Goal: Information Seeking & Learning: Learn about a topic

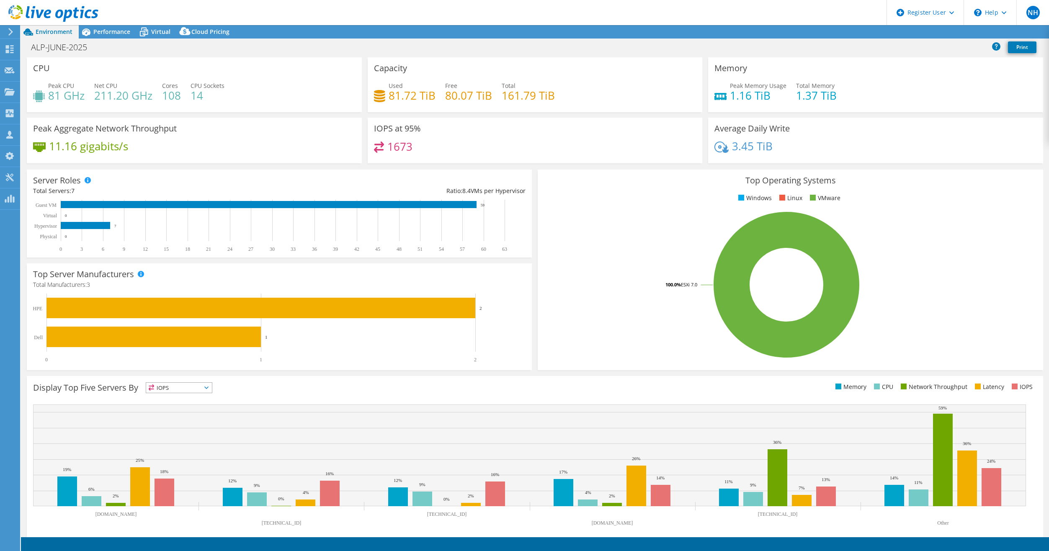
select select "USD"
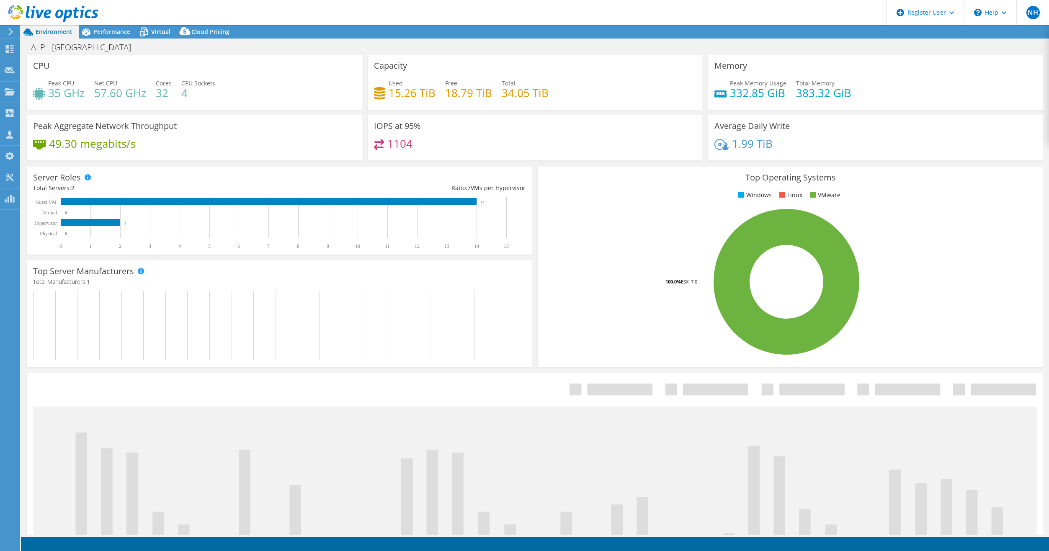
select select "USD"
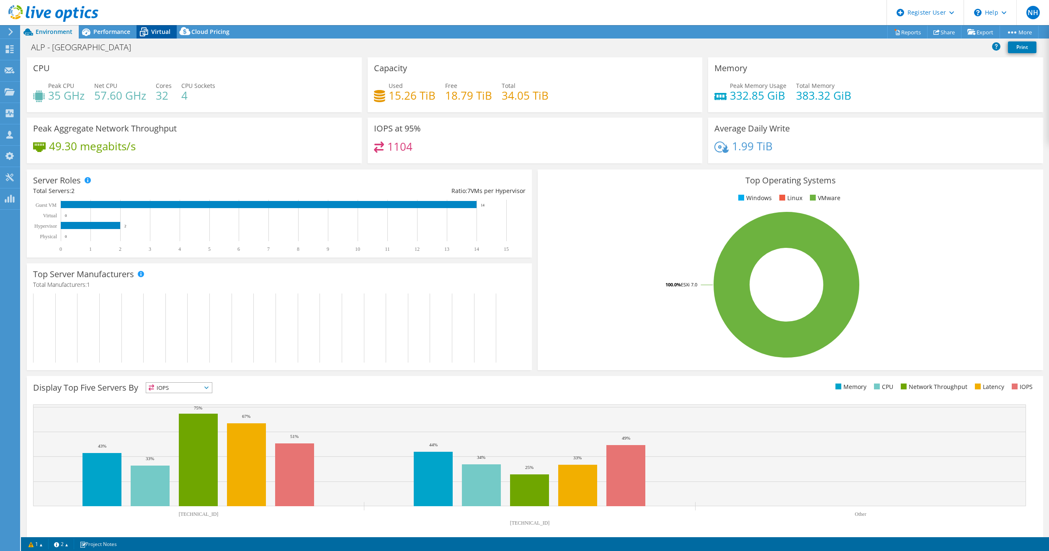
click at [150, 34] on icon at bounding box center [144, 32] width 15 height 15
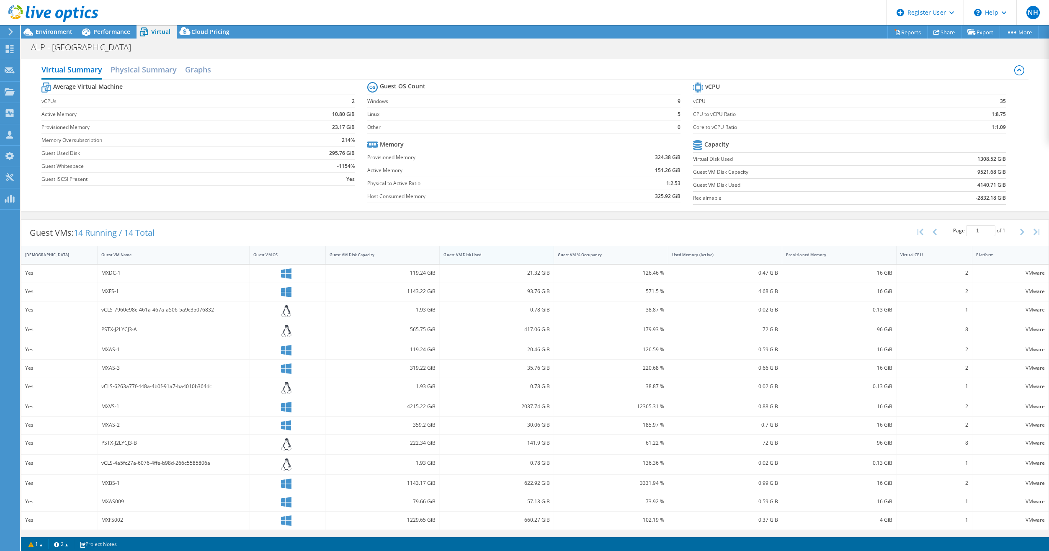
click at [528, 251] on div "Guest VM Disk Used" at bounding box center [492, 254] width 104 height 13
click at [525, 253] on div "Guest VM Disk Used" at bounding box center [492, 254] width 96 height 5
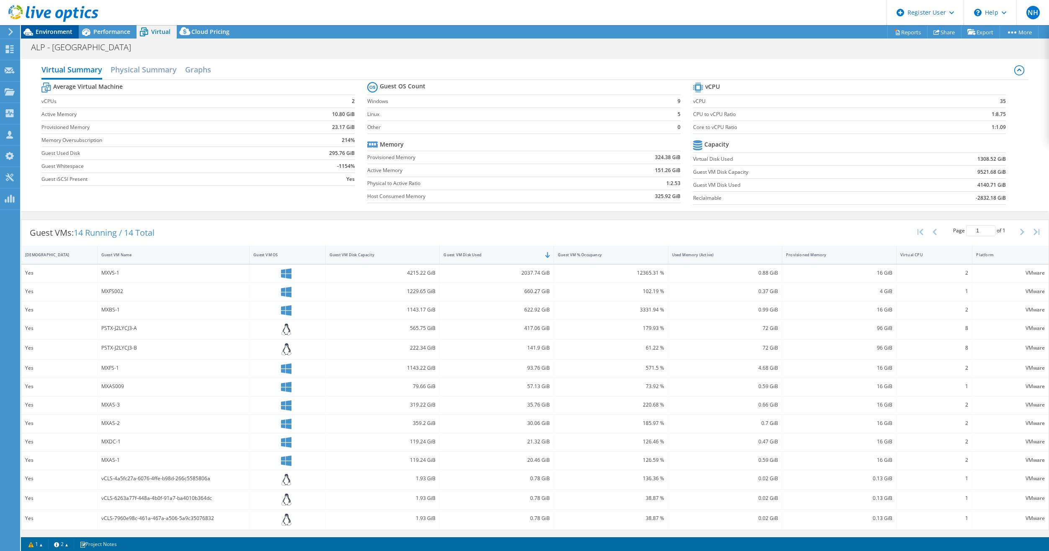
click at [61, 31] on span "Environment" at bounding box center [54, 32] width 37 height 8
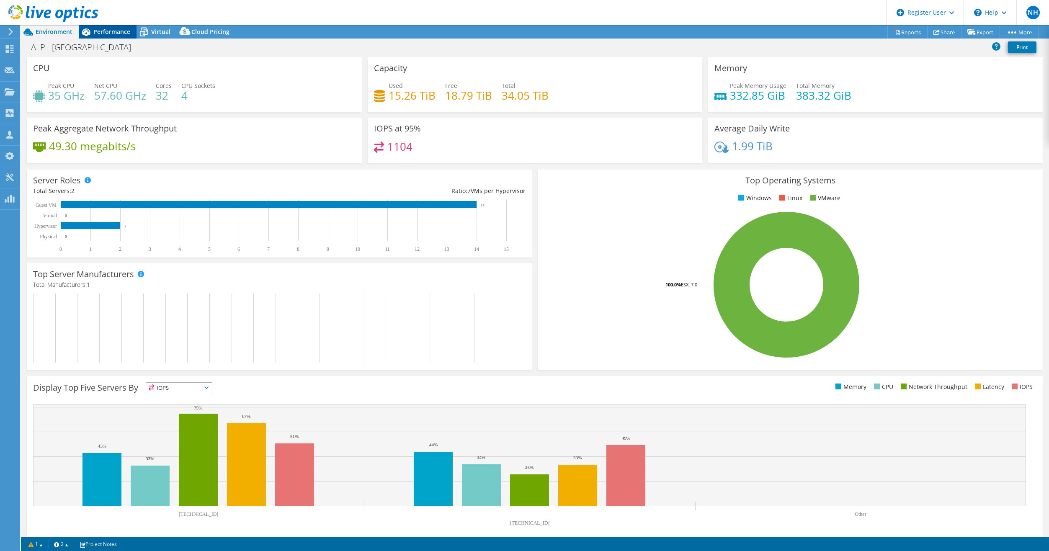
click at [121, 35] on span "Performance" at bounding box center [111, 32] width 37 height 8
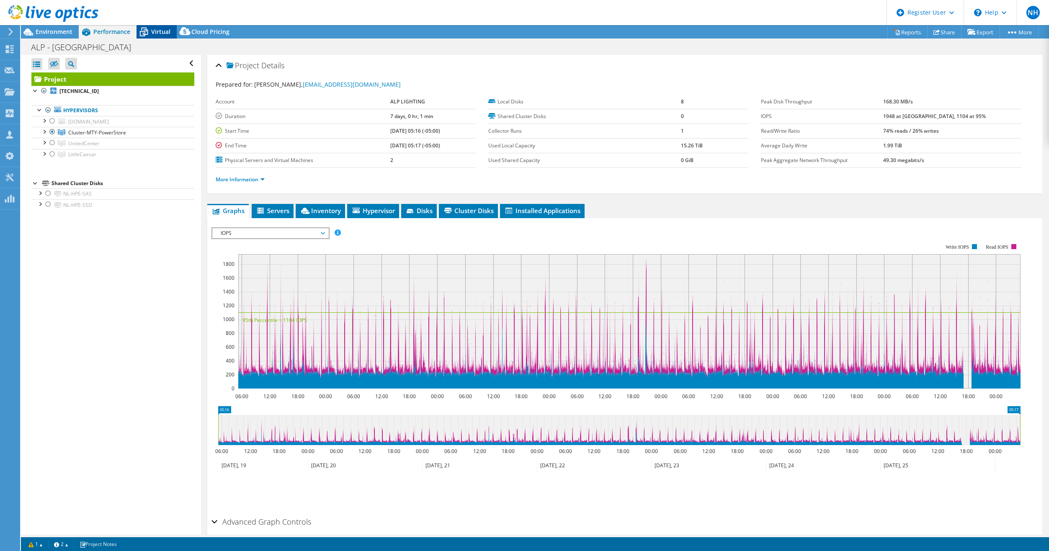
click at [154, 34] on span "Virtual" at bounding box center [160, 32] width 19 height 8
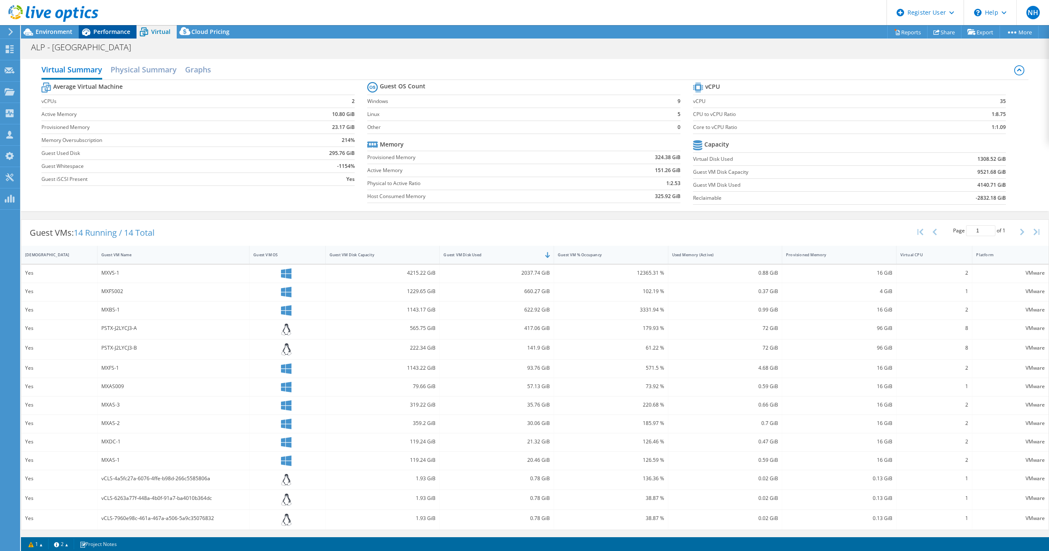
click at [97, 29] on span "Performance" at bounding box center [111, 32] width 37 height 8
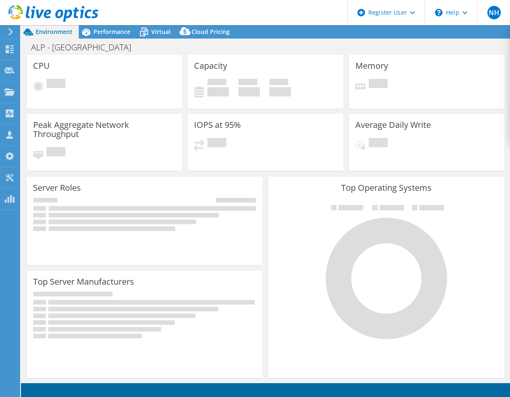
select select "USD"
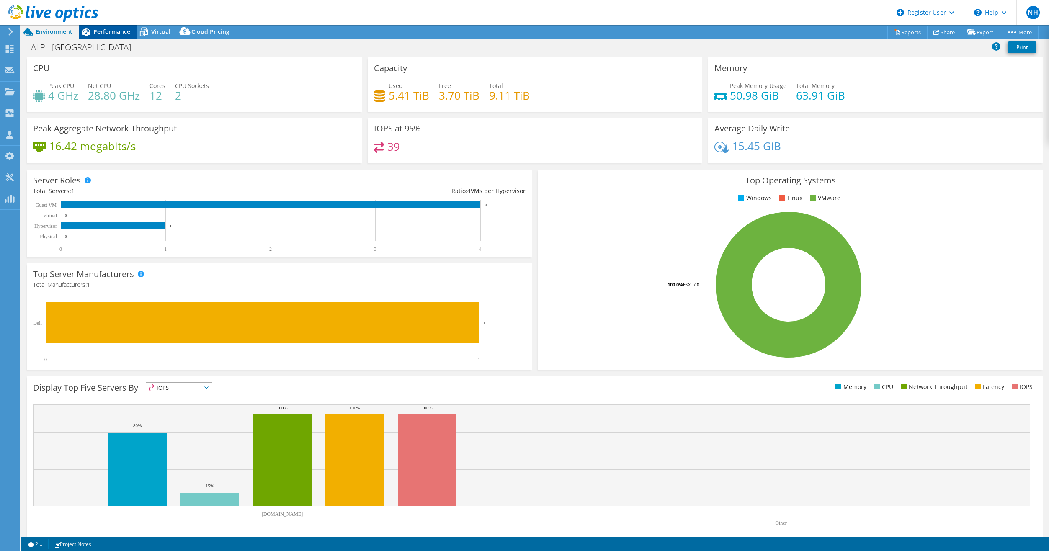
click at [121, 34] on span "Performance" at bounding box center [111, 32] width 37 height 8
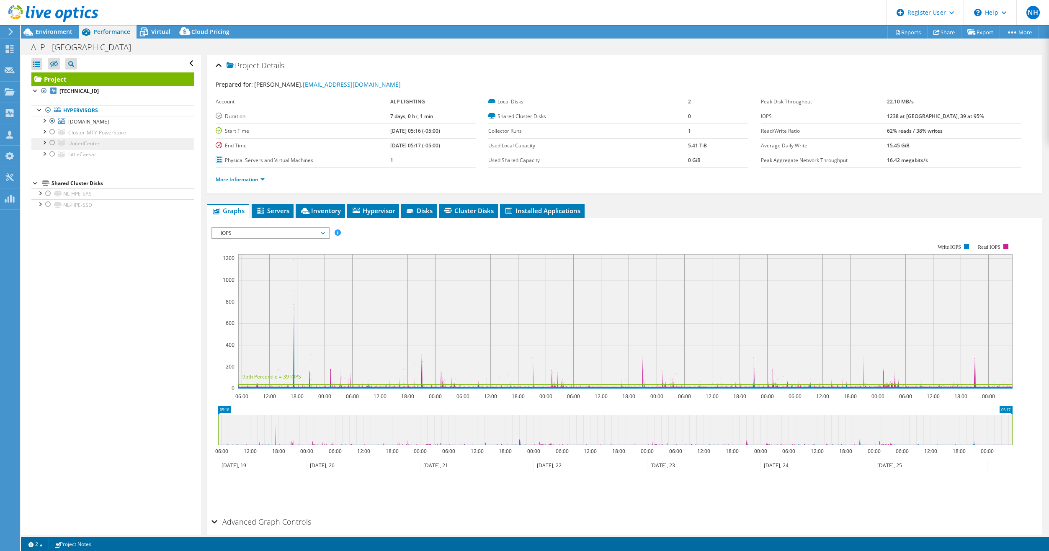
click at [123, 142] on link "UnitedCenter" at bounding box center [112, 143] width 163 height 11
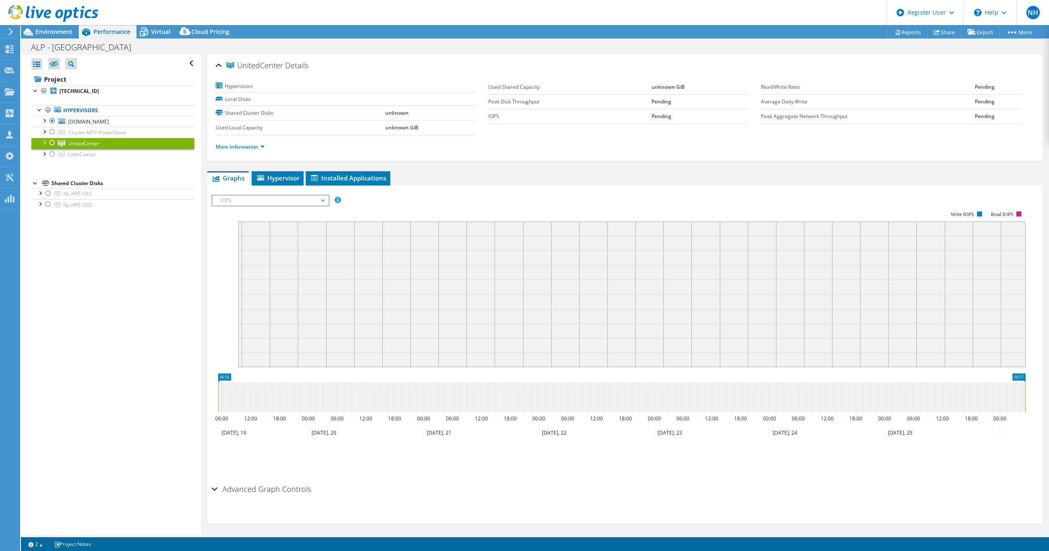
click at [50, 142] on div at bounding box center [52, 143] width 8 height 10
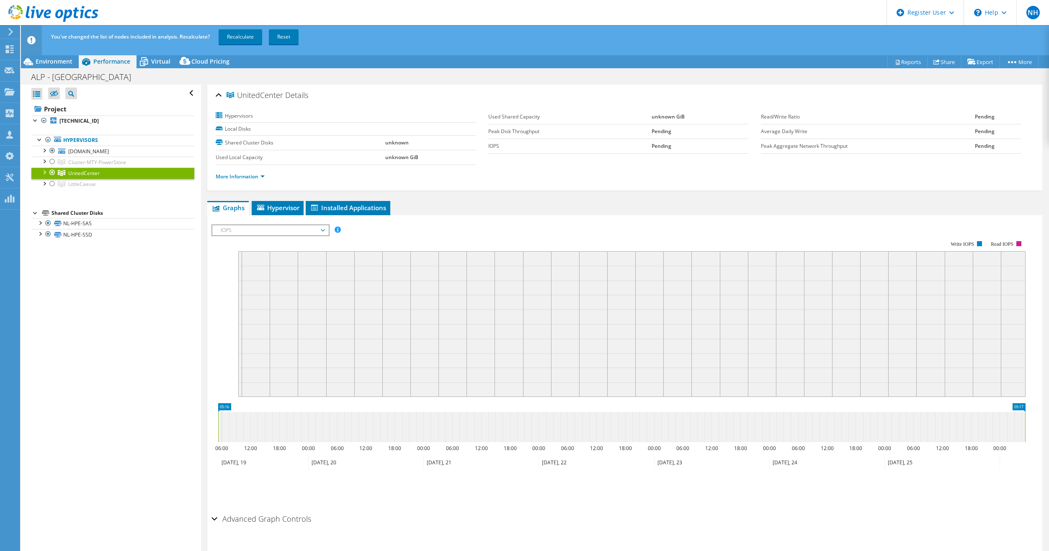
click at [52, 175] on div at bounding box center [52, 173] width 8 height 10
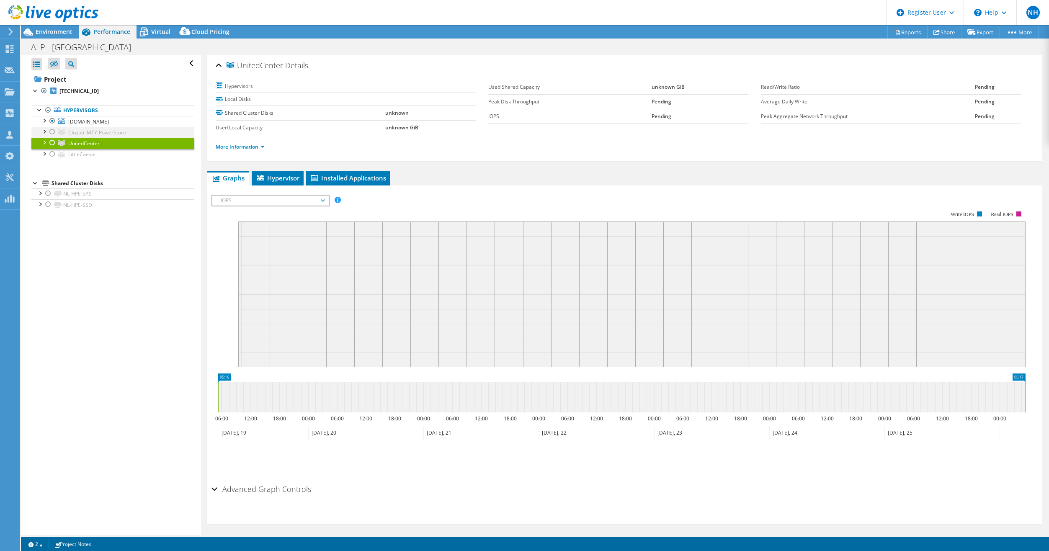
click at [52, 132] on div at bounding box center [52, 132] width 8 height 10
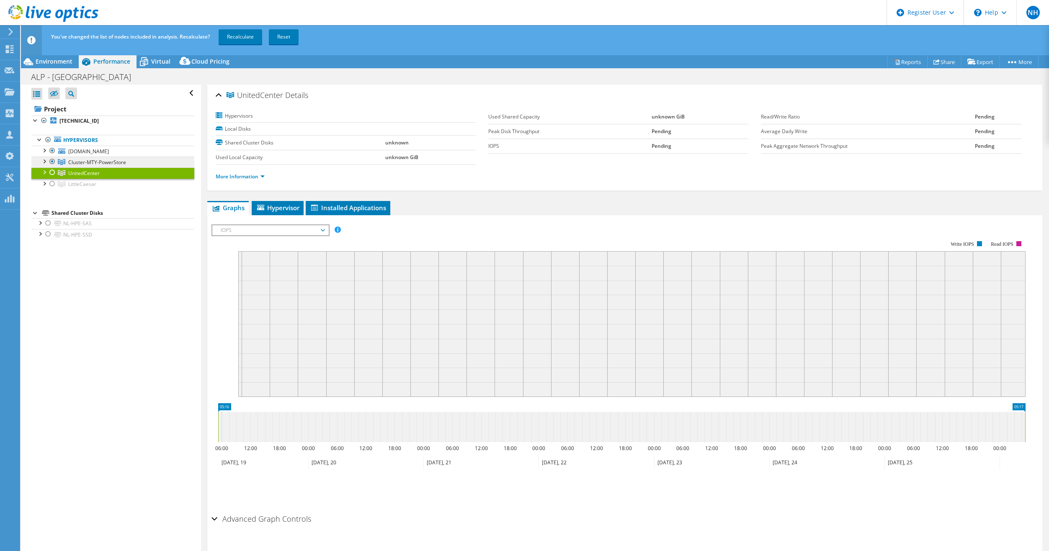
click at [86, 159] on span "Cluster-MTY-PowerStore" at bounding box center [97, 162] width 58 height 7
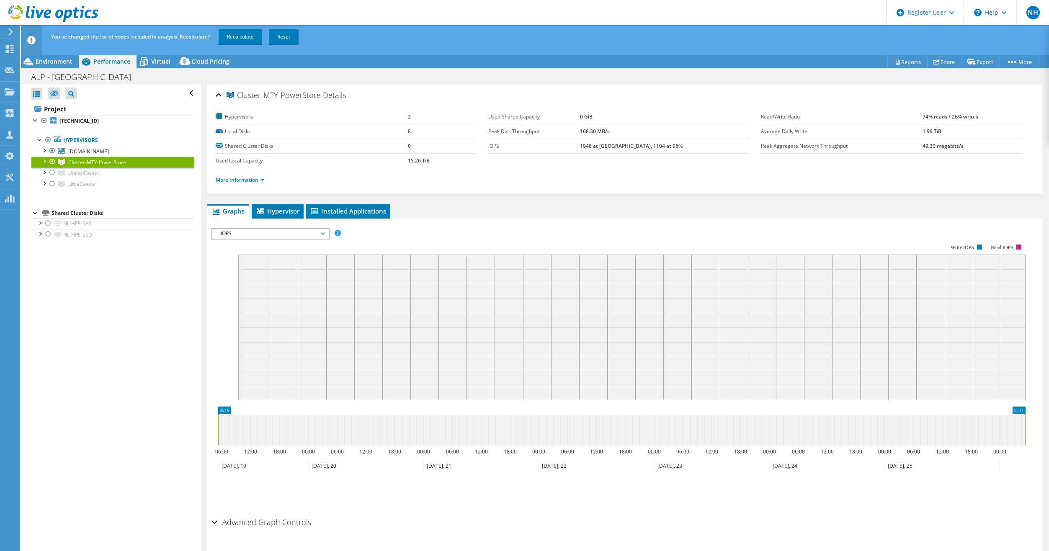
click at [49, 160] on div at bounding box center [52, 162] width 8 height 10
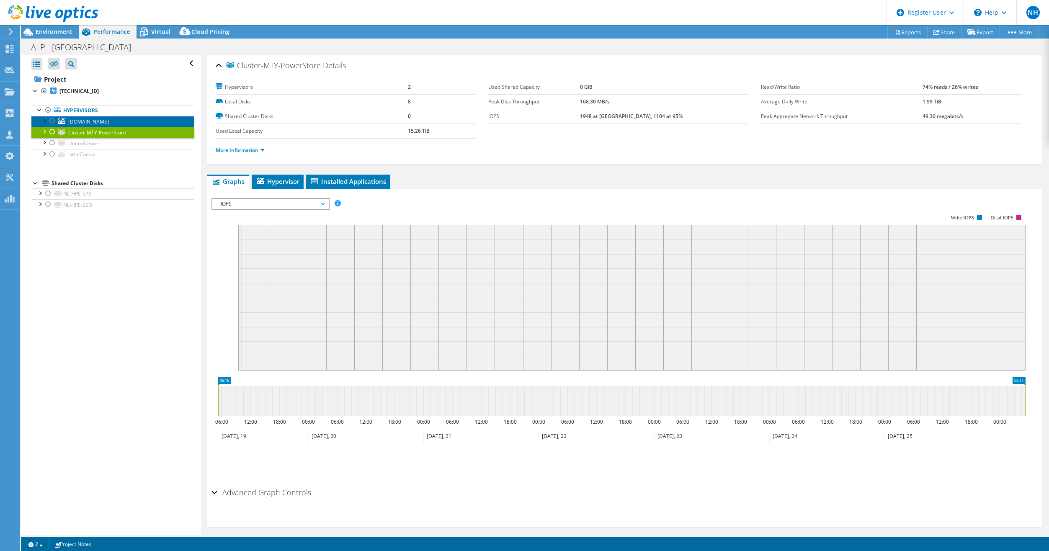
click at [100, 120] on span "[DOMAIN_NAME]" at bounding box center [88, 121] width 41 height 7
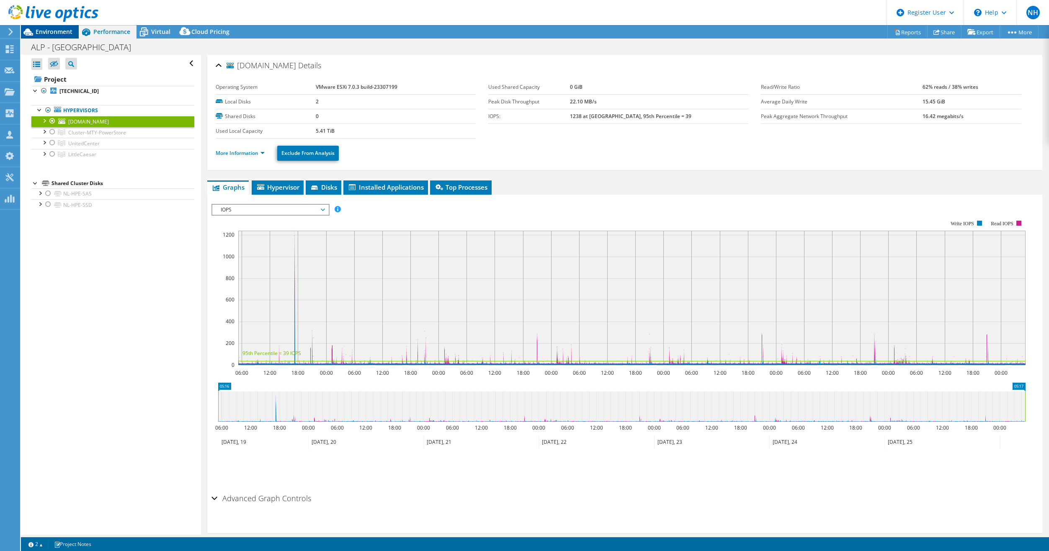
click at [49, 33] on span "Environment" at bounding box center [54, 32] width 37 height 8
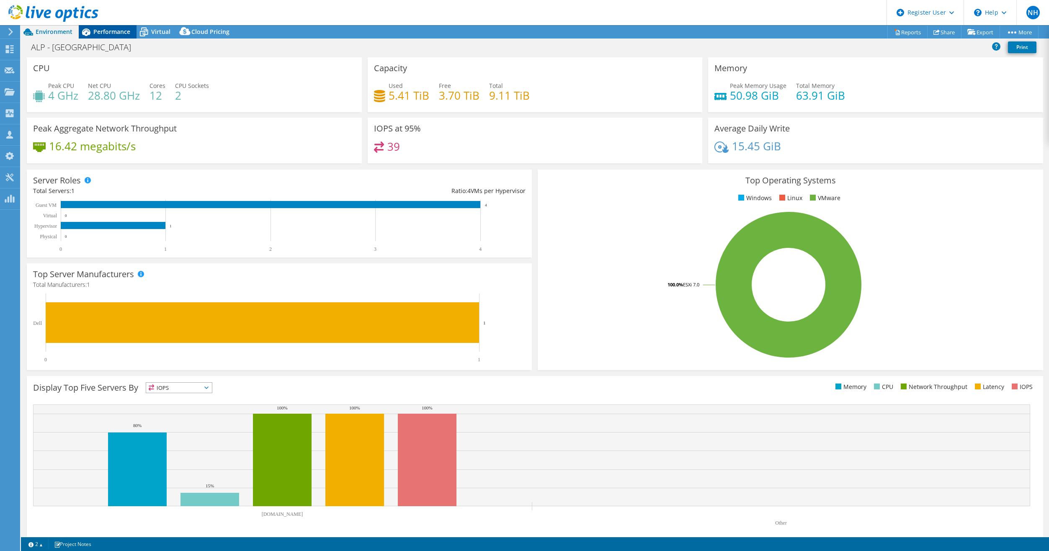
click at [96, 28] on span "Performance" at bounding box center [111, 32] width 37 height 8
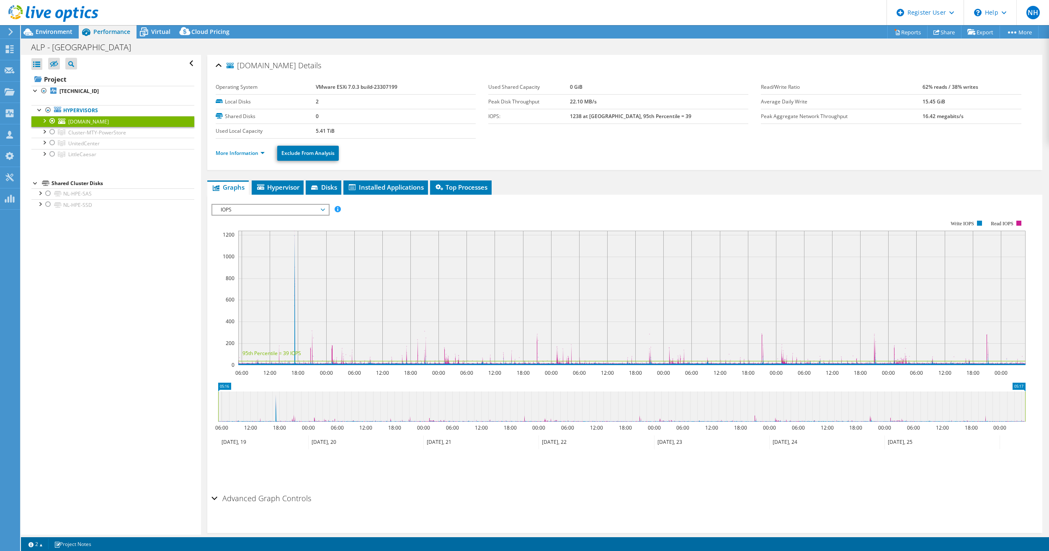
click at [226, 52] on div "ALP - TN Print" at bounding box center [535, 47] width 1028 height 16
click at [111, 144] on link "UnitedCenter" at bounding box center [112, 143] width 163 height 11
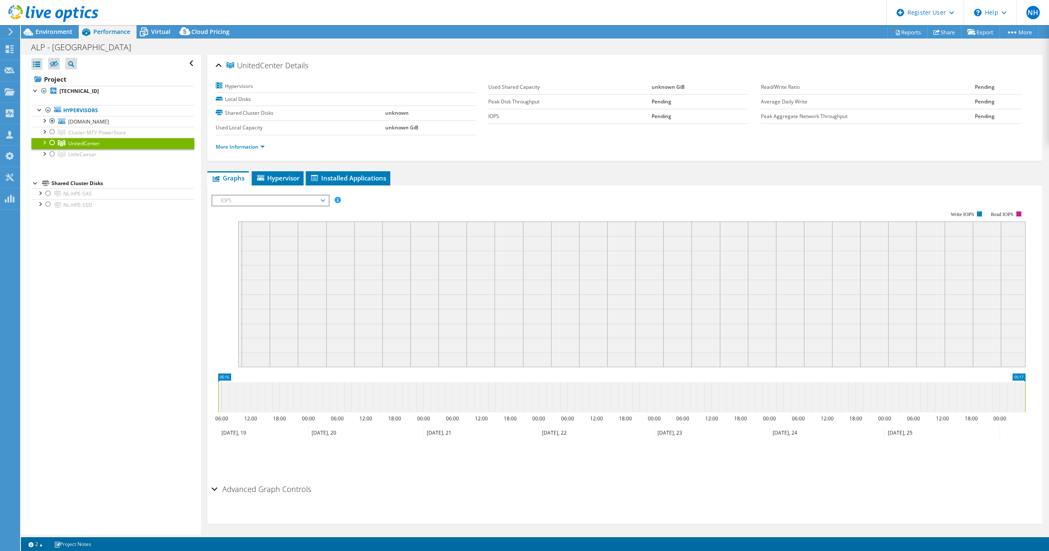
click at [51, 143] on div at bounding box center [52, 143] width 8 height 10
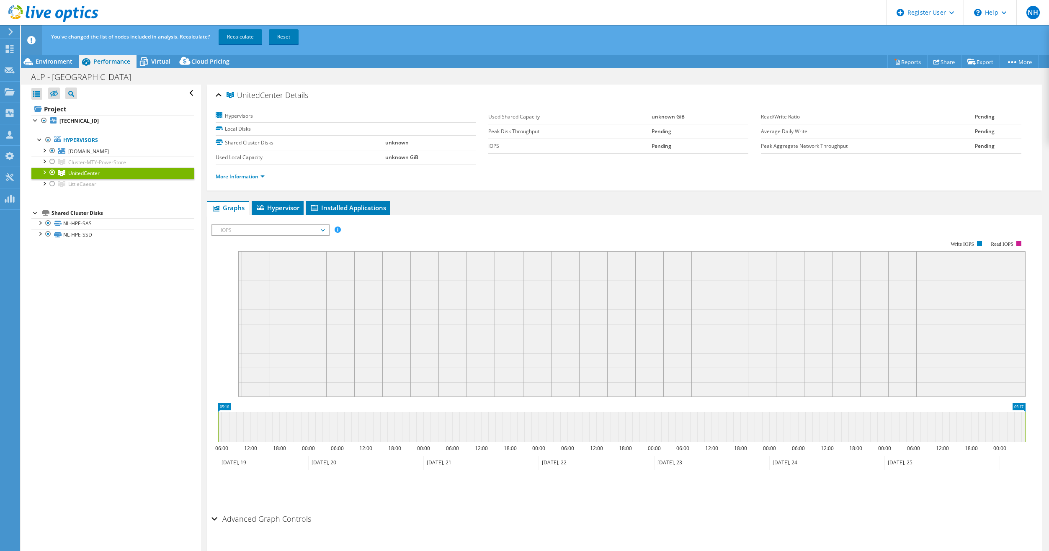
click at [50, 173] on div at bounding box center [52, 173] width 8 height 10
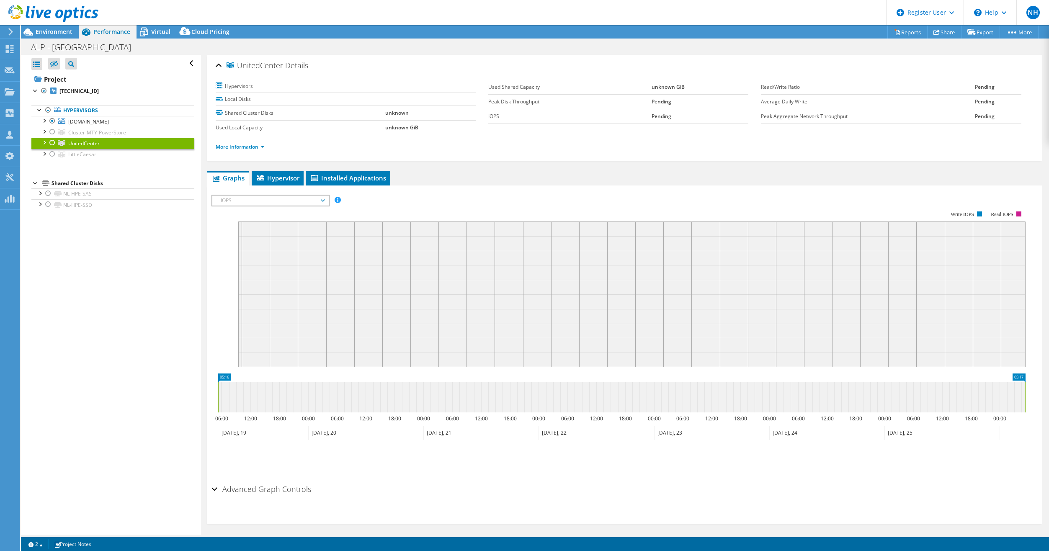
click at [343, 54] on div "ALP - TN Print" at bounding box center [535, 47] width 1028 height 16
drag, startPoint x: 209, startPoint y: 52, endPoint x: 124, endPoint y: 67, distance: 86.0
click at [209, 52] on div "ALP - TN Print" at bounding box center [535, 47] width 1028 height 16
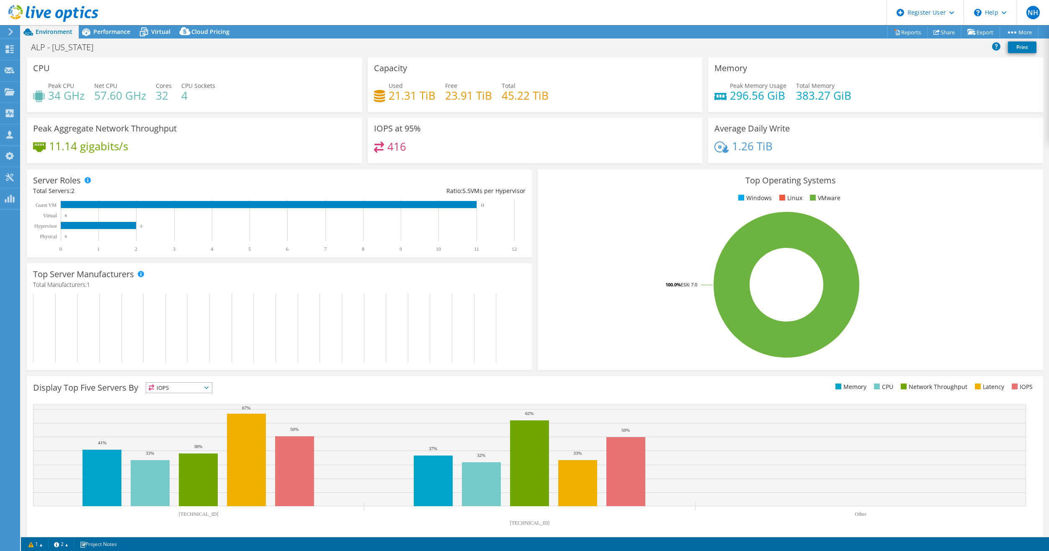
select select "USD"
click at [160, 28] on span "Virtual" at bounding box center [160, 32] width 19 height 8
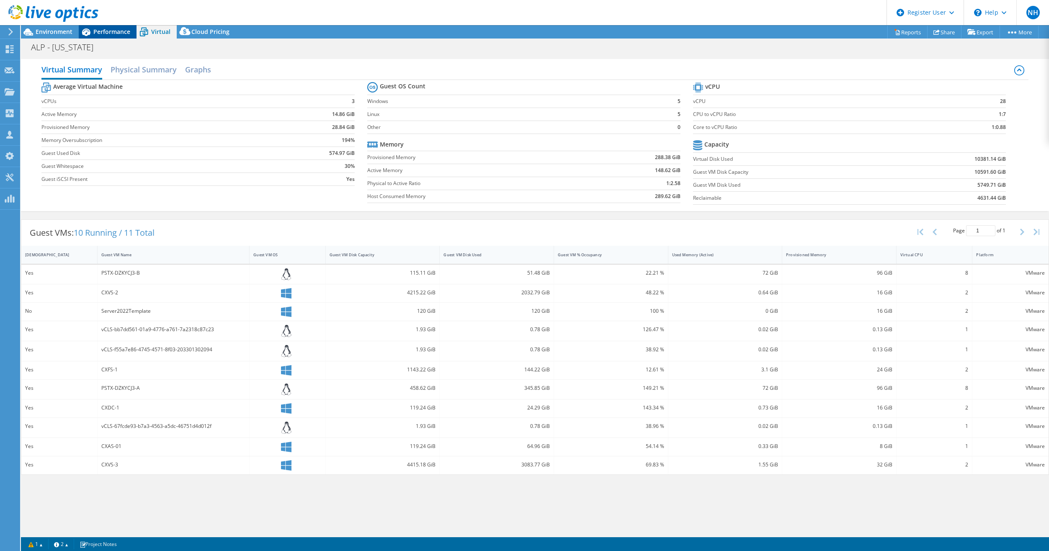
click at [114, 34] on span "Performance" at bounding box center [111, 32] width 37 height 8
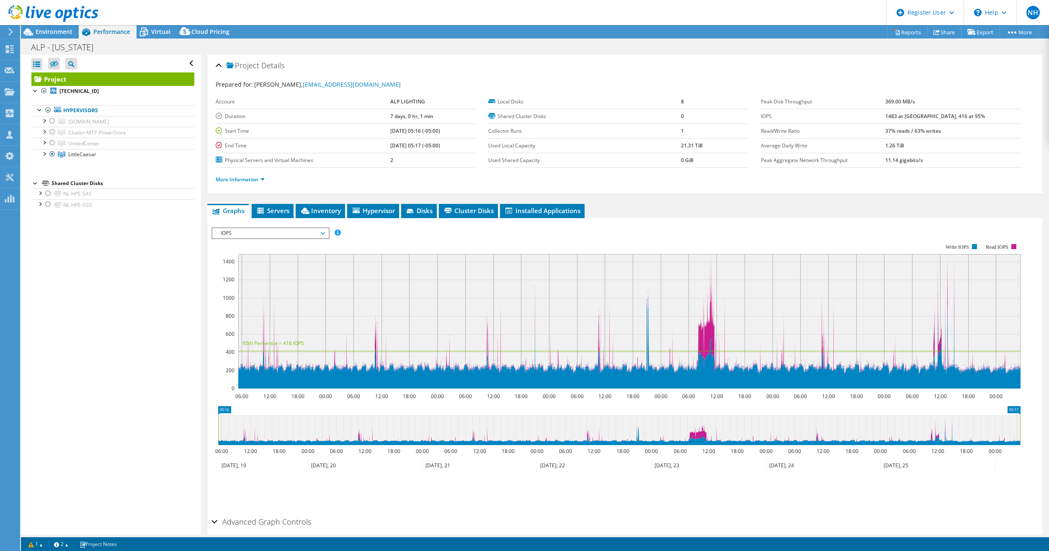
click at [108, 58] on div "Open All Close All Hide Excluded Nodes Project Tree Filter" at bounding box center [112, 64] width 163 height 18
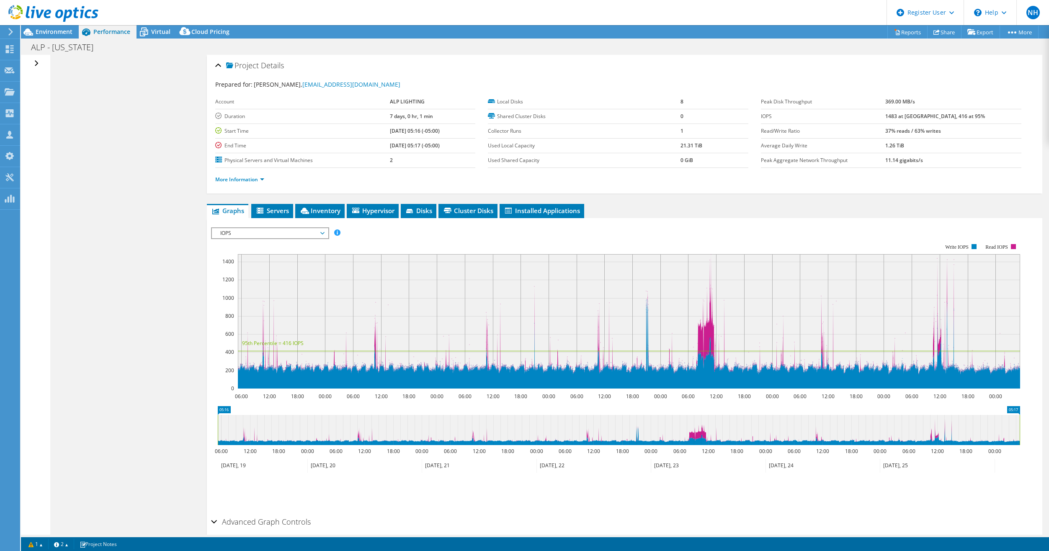
click at [35, 64] on div "Open All Close All Hide Excluded Nodes Project Tree Filter" at bounding box center [37, 64] width 12 height 18
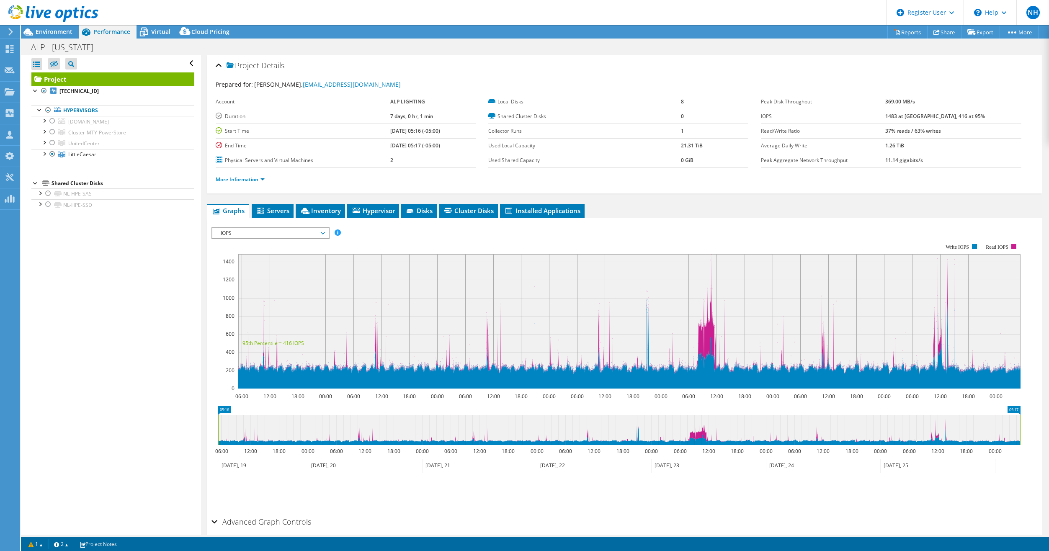
click at [403, 47] on div "ALP - Michigan Print" at bounding box center [535, 47] width 1028 height 16
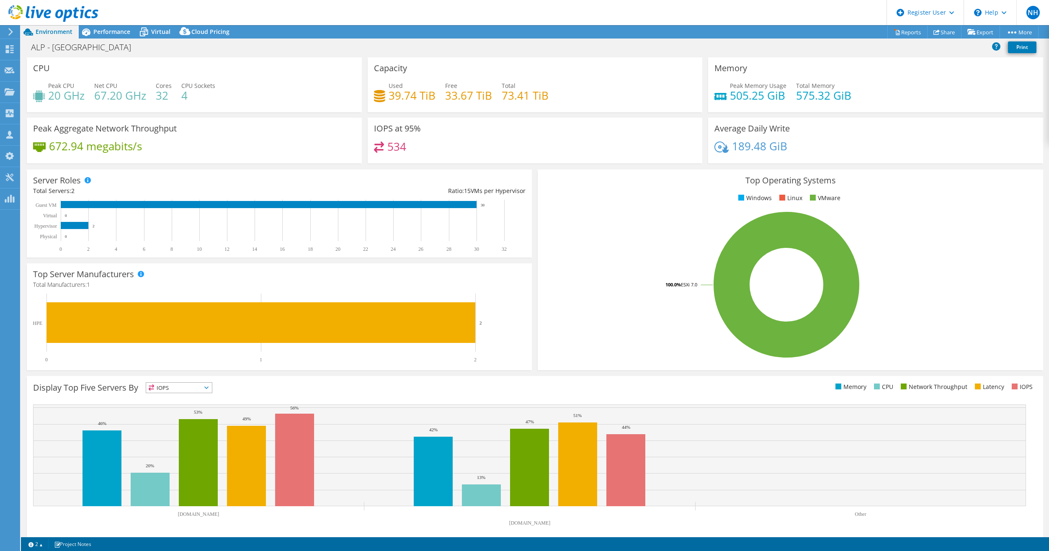
select select "USD"
click at [120, 39] on div "ALP - [GEOGRAPHIC_DATA] Print" at bounding box center [535, 47] width 1028 height 16
click at [120, 34] on span "Performance" at bounding box center [111, 32] width 37 height 8
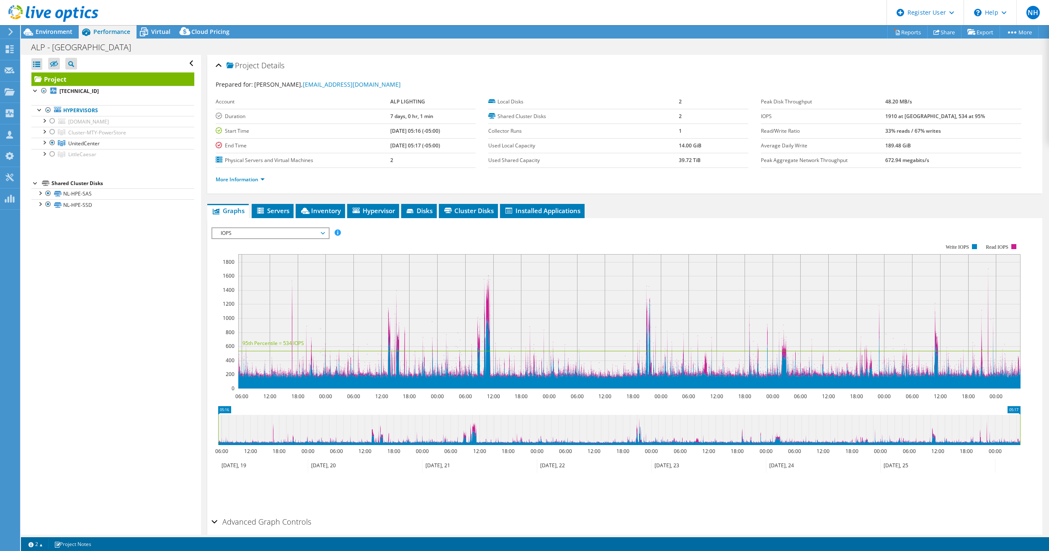
click at [137, 238] on div "Open All Close All Hide Excluded Nodes Project Tree Filter" at bounding box center [111, 295] width 180 height 480
click at [160, 29] on span "Virtual" at bounding box center [160, 32] width 19 height 8
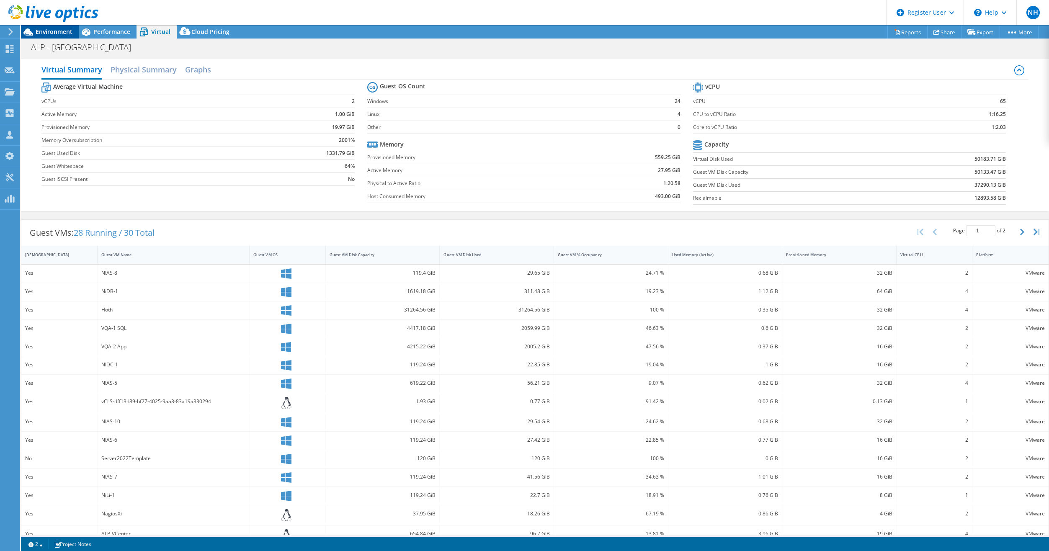
click at [67, 32] on span "Environment" at bounding box center [54, 32] width 37 height 8
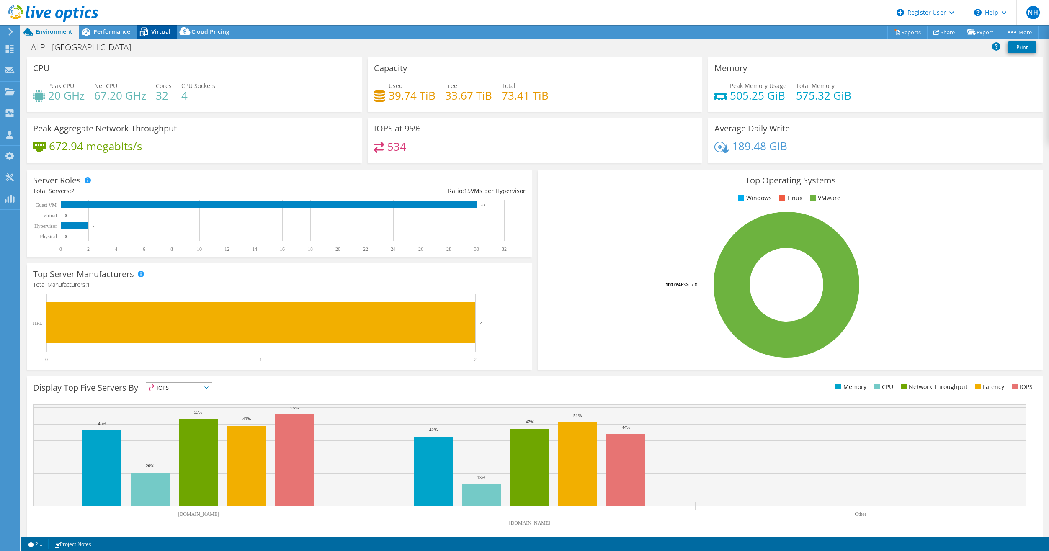
click at [163, 32] on span "Virtual" at bounding box center [160, 32] width 19 height 8
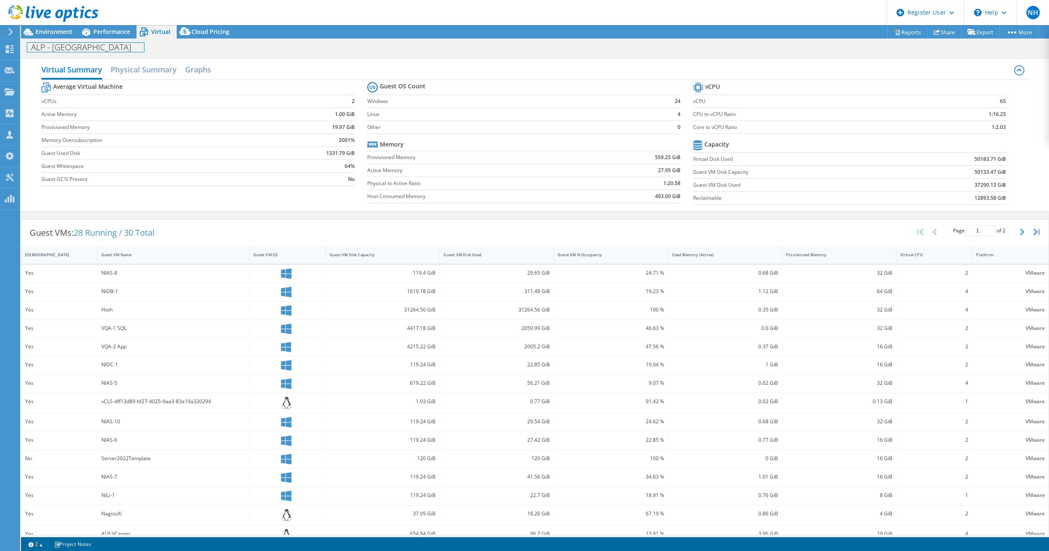
click at [110, 40] on div "ALP - [GEOGRAPHIC_DATA] Print" at bounding box center [535, 47] width 1028 height 16
click at [126, 24] on header "NH Dell User [PERSON_NAME] [EMAIL_ADDRESS][DOMAIN_NAME] Dell My Profile Log Out…" at bounding box center [524, 12] width 1049 height 25
click at [121, 32] on span "Performance" at bounding box center [111, 32] width 37 height 8
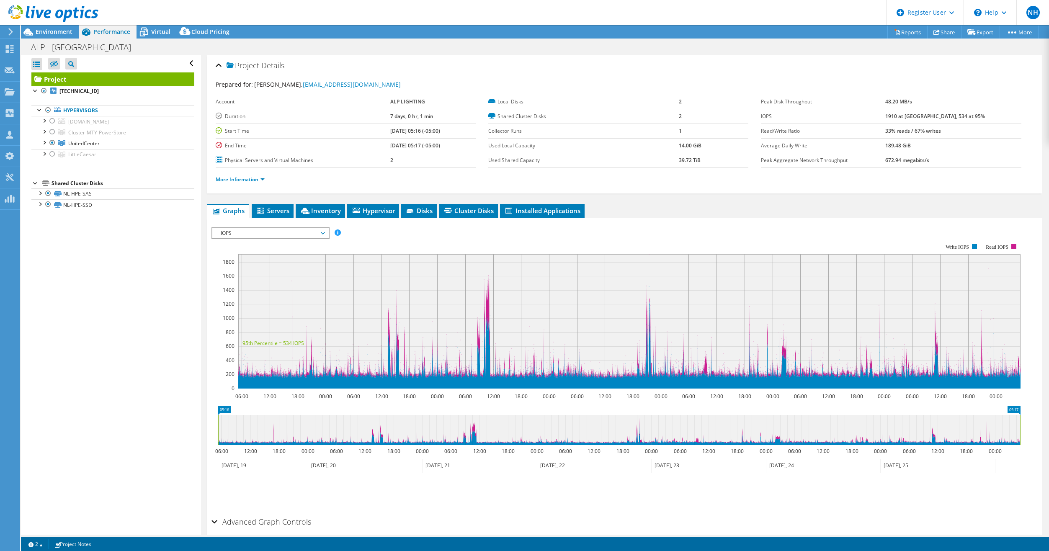
drag, startPoint x: 132, startPoint y: 277, endPoint x: 132, endPoint y: 270, distance: 7.5
click at [132, 277] on div "Open All Close All Hide Excluded Nodes Project Tree Filter" at bounding box center [111, 295] width 180 height 480
